Goal: Communication & Community: Answer question/provide support

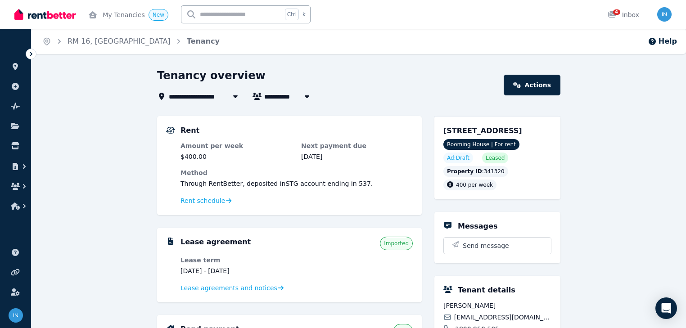
click at [30, 54] on icon at bounding box center [31, 54] width 9 height 9
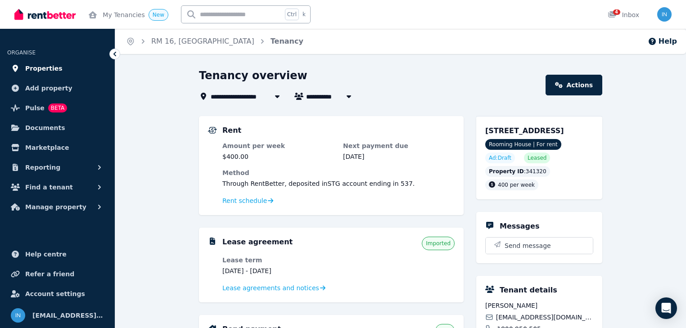
click at [38, 68] on span "Properties" at bounding box center [43, 68] width 37 height 11
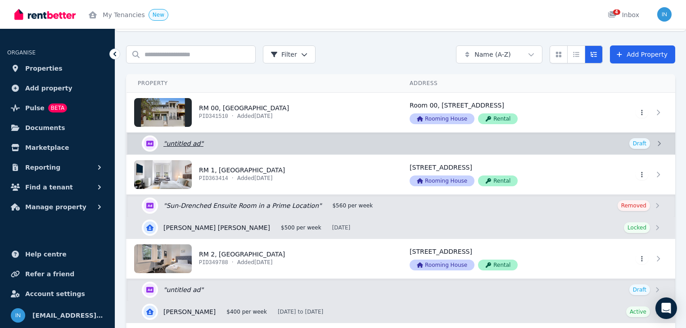
scroll to position [36, 0]
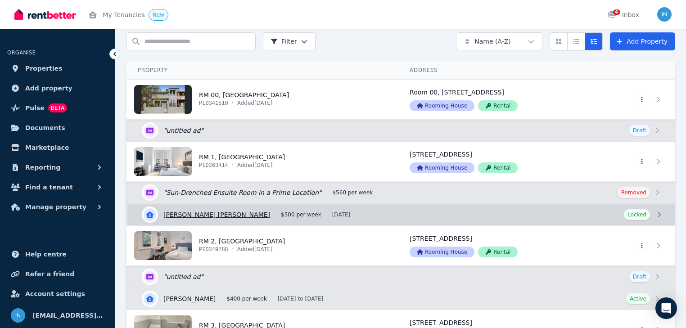
click at [211, 218] on link "View details for [PERSON_NAME] [PERSON_NAME]" at bounding box center [401, 215] width 548 height 22
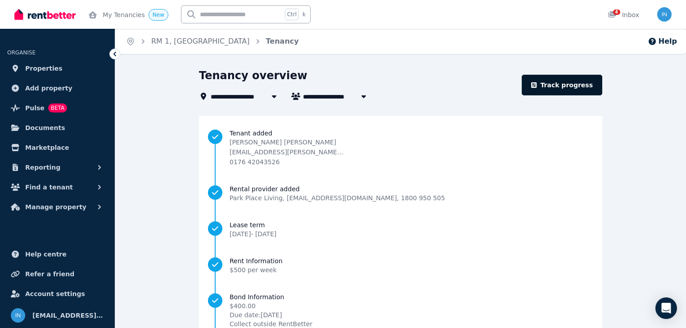
click at [565, 90] on link "Track progress" at bounding box center [562, 85] width 81 height 21
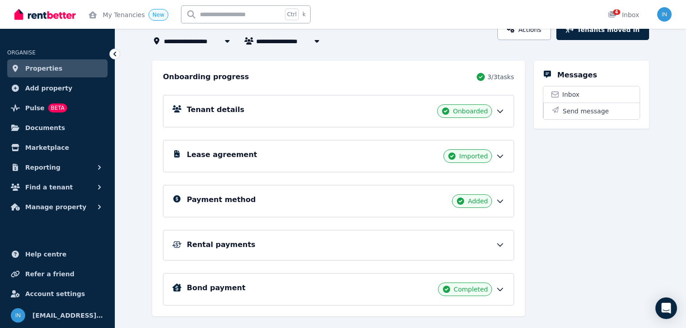
scroll to position [72, 0]
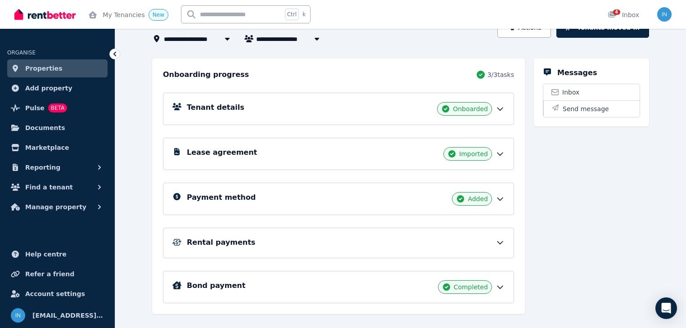
click at [215, 243] on h5 "Rental payments" at bounding box center [221, 242] width 68 height 11
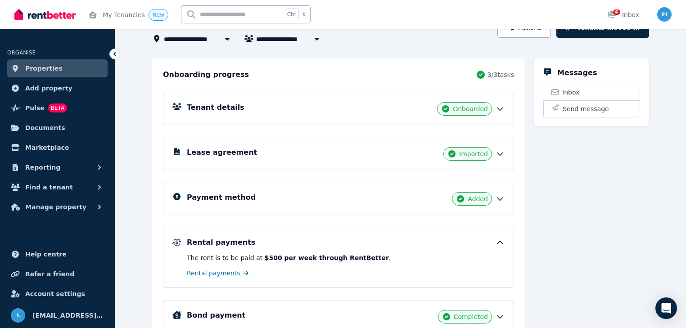
click at [215, 274] on span "Rental payments" at bounding box center [214, 273] width 54 height 9
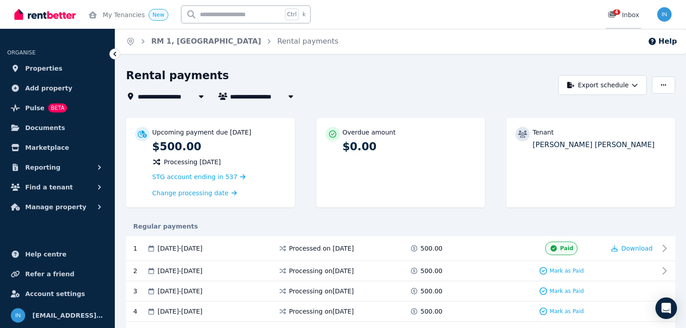
click at [621, 13] on div "4" at bounding box center [615, 14] width 14 height 9
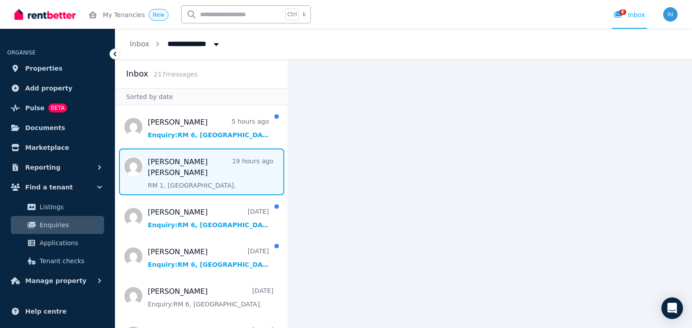
click at [178, 174] on span "Message list" at bounding box center [201, 172] width 172 height 47
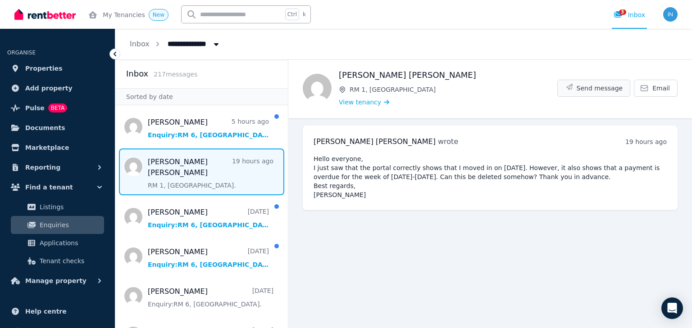
click at [596, 90] on span "Send message" at bounding box center [599, 88] width 46 height 9
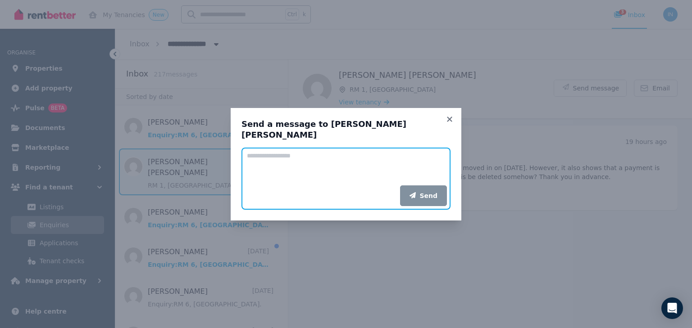
click at [295, 151] on textarea "Add your message" at bounding box center [345, 167] width 209 height 38
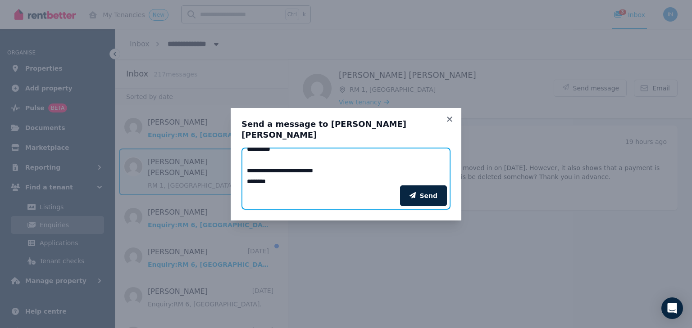
scroll to position [18, 0]
type textarea "**********"
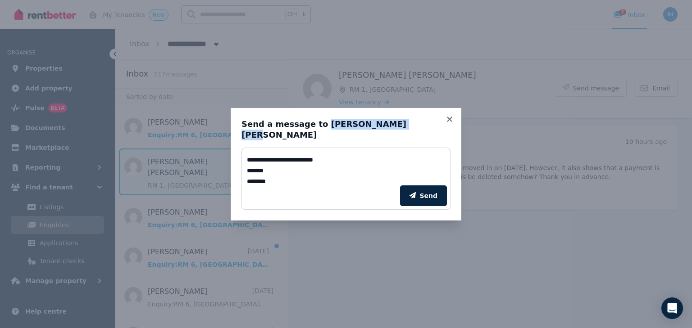
drag, startPoint x: 386, startPoint y: 129, endPoint x: 318, endPoint y: 128, distance: 68.9
click at [316, 128] on h3 "Send a message to [PERSON_NAME] [PERSON_NAME]" at bounding box center [345, 130] width 209 height 22
copy h3 "[PERSON_NAME] [PERSON_NAME]"
click at [416, 193] on icon "submit" at bounding box center [412, 195] width 6 height 6
